Goal: Use online tool/utility: Utilize a website feature to perform a specific function

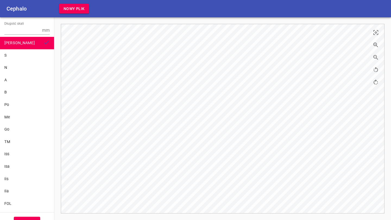
click at [17, 10] on h6 "Cephalo" at bounding box center [17, 8] width 20 height 9
click at [15, 29] on input "Długość skali" at bounding box center [22, 30] width 36 height 9
type input "10"
click at [10, 53] on div "S" at bounding box center [26, 56] width 45 height 6
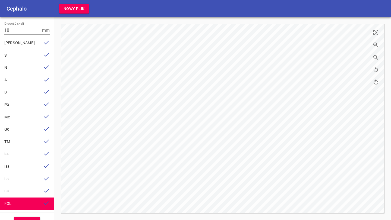
click at [27, 220] on span "Wyniki" at bounding box center [27, 222] width 14 height 7
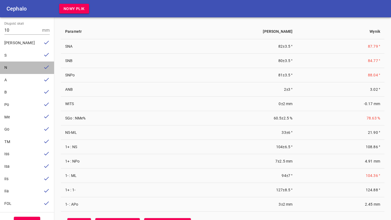
click at [10, 70] on div "N" at bounding box center [22, 68] width 37 height 6
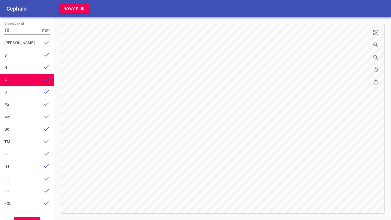
click at [19, 69] on div "N" at bounding box center [22, 68] width 37 height 6
click at [20, 219] on button "Wyniki" at bounding box center [27, 222] width 26 height 11
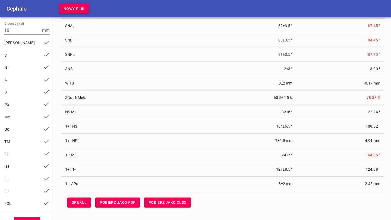
scroll to position [21, 0]
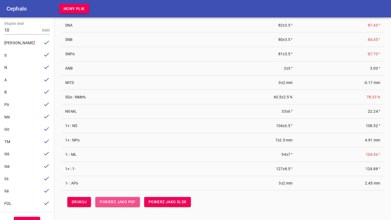
click at [123, 203] on span "Pobierz jako PDF" at bounding box center [118, 202] width 36 height 7
